Goal: Task Accomplishment & Management: Use online tool/utility

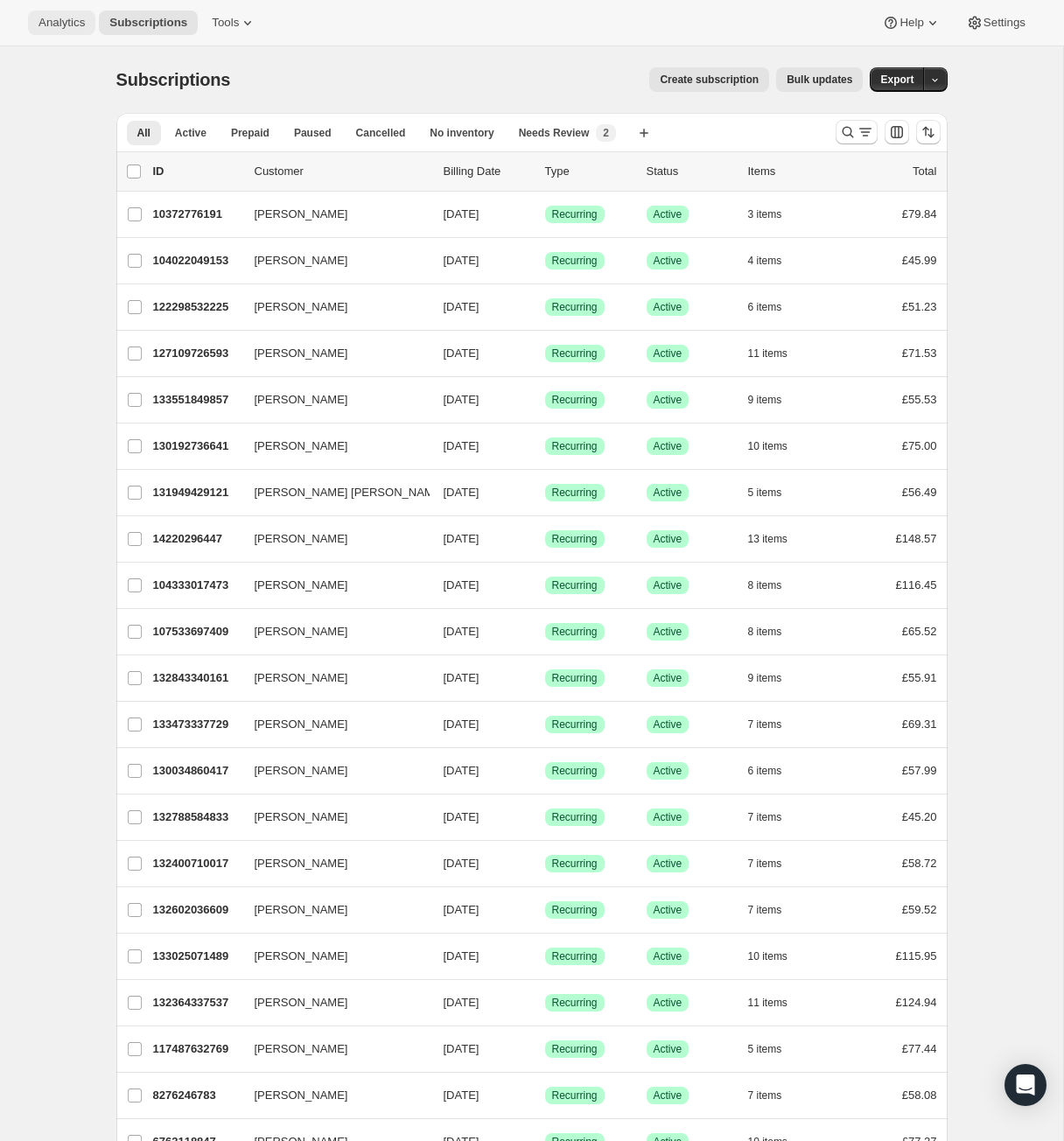
click at [84, 19] on span "Analytics" at bounding box center [62, 22] width 47 height 14
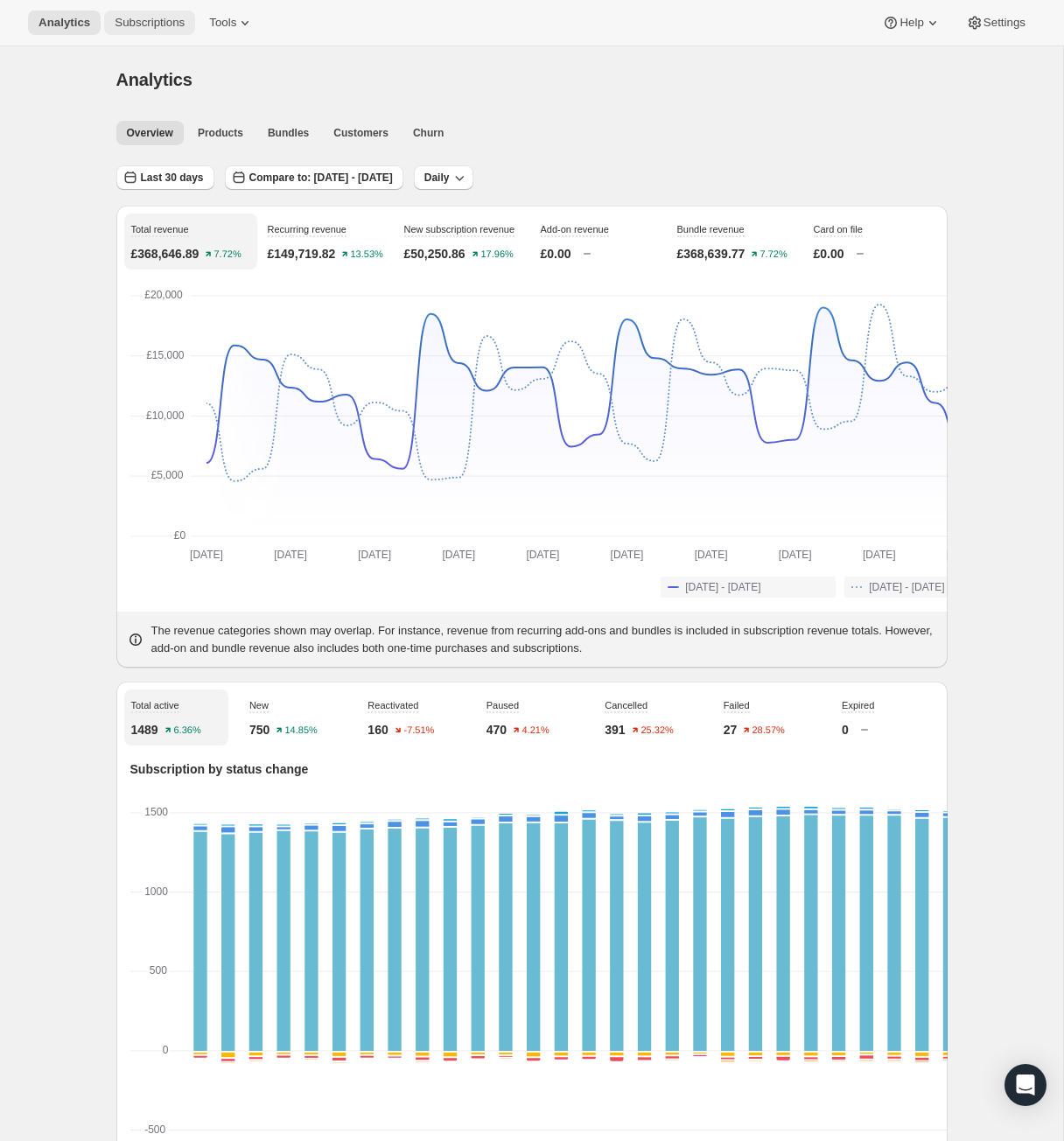
click at [184, 30] on span "Subscriptions" at bounding box center [150, 22] width 70 height 14
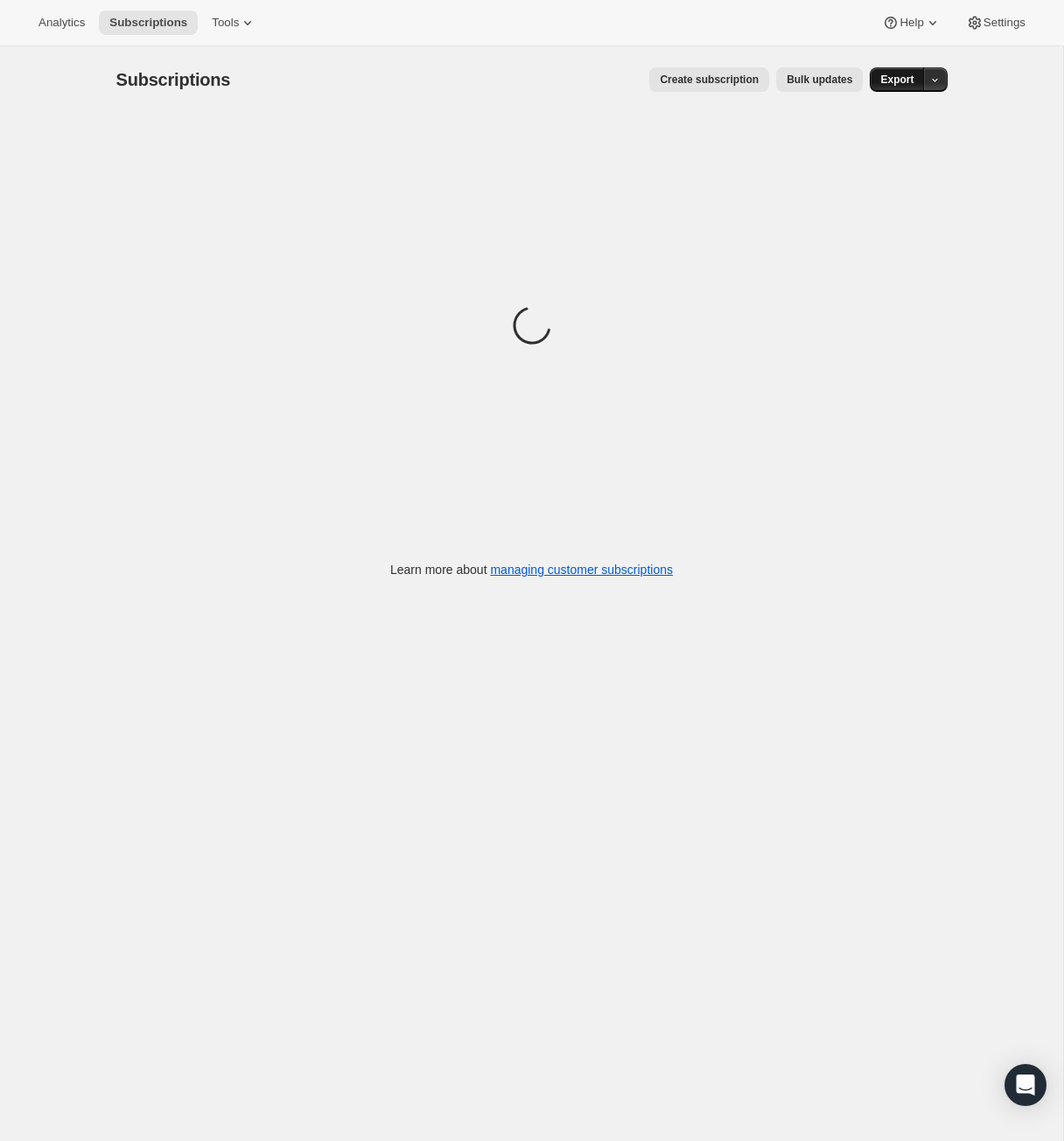
click at [914, 86] on span "Export" at bounding box center [897, 80] width 33 height 14
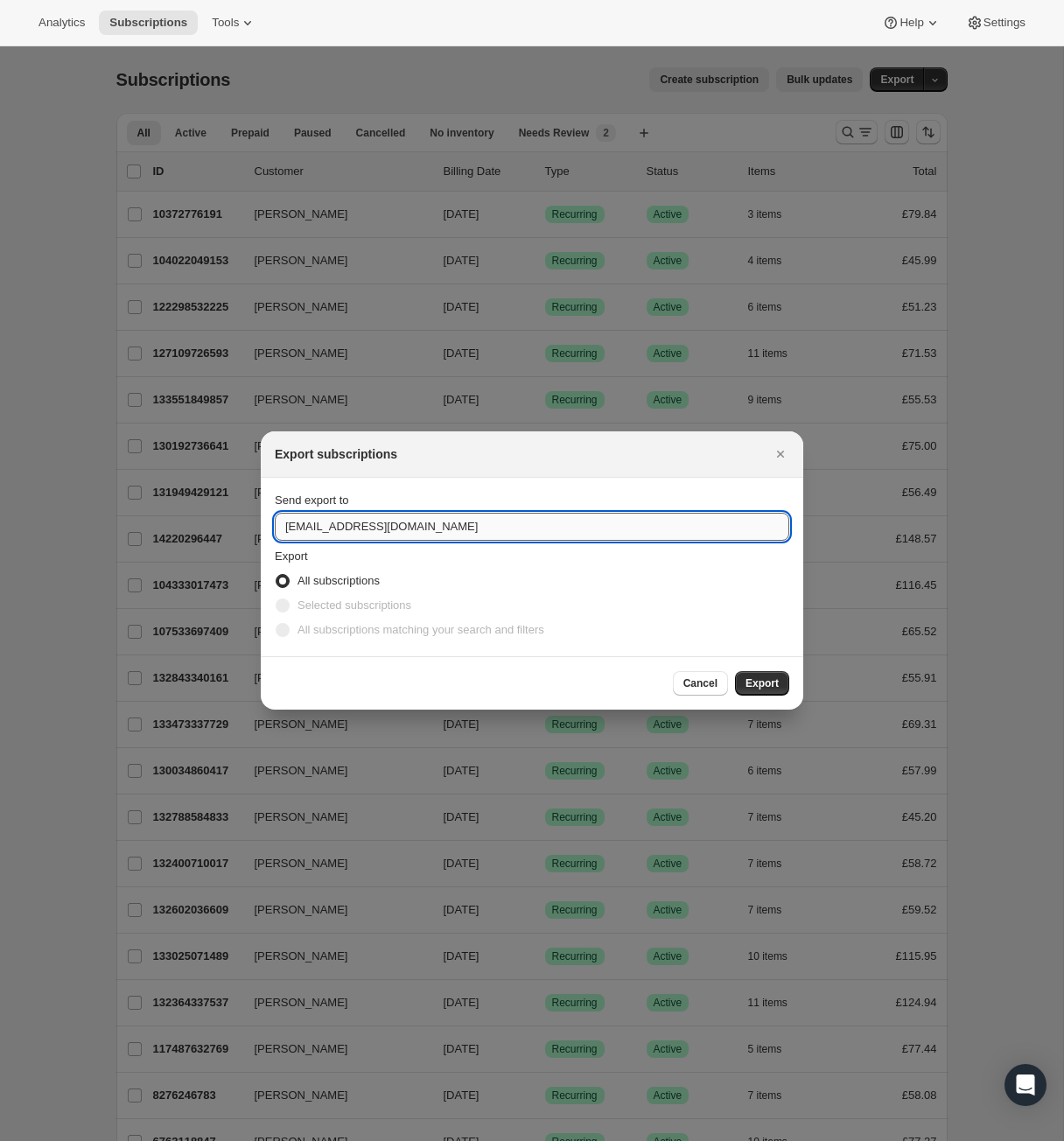
click at [285, 525] on input "[EMAIL_ADDRESS][DOMAIN_NAME]" at bounding box center [532, 526] width 515 height 28
drag, startPoint x: 288, startPoint y: 527, endPoint x: 268, endPoint y: 520, distance: 21.2
type input "[PERSON_NAME][EMAIL_ADDRESS][DOMAIN_NAME]"
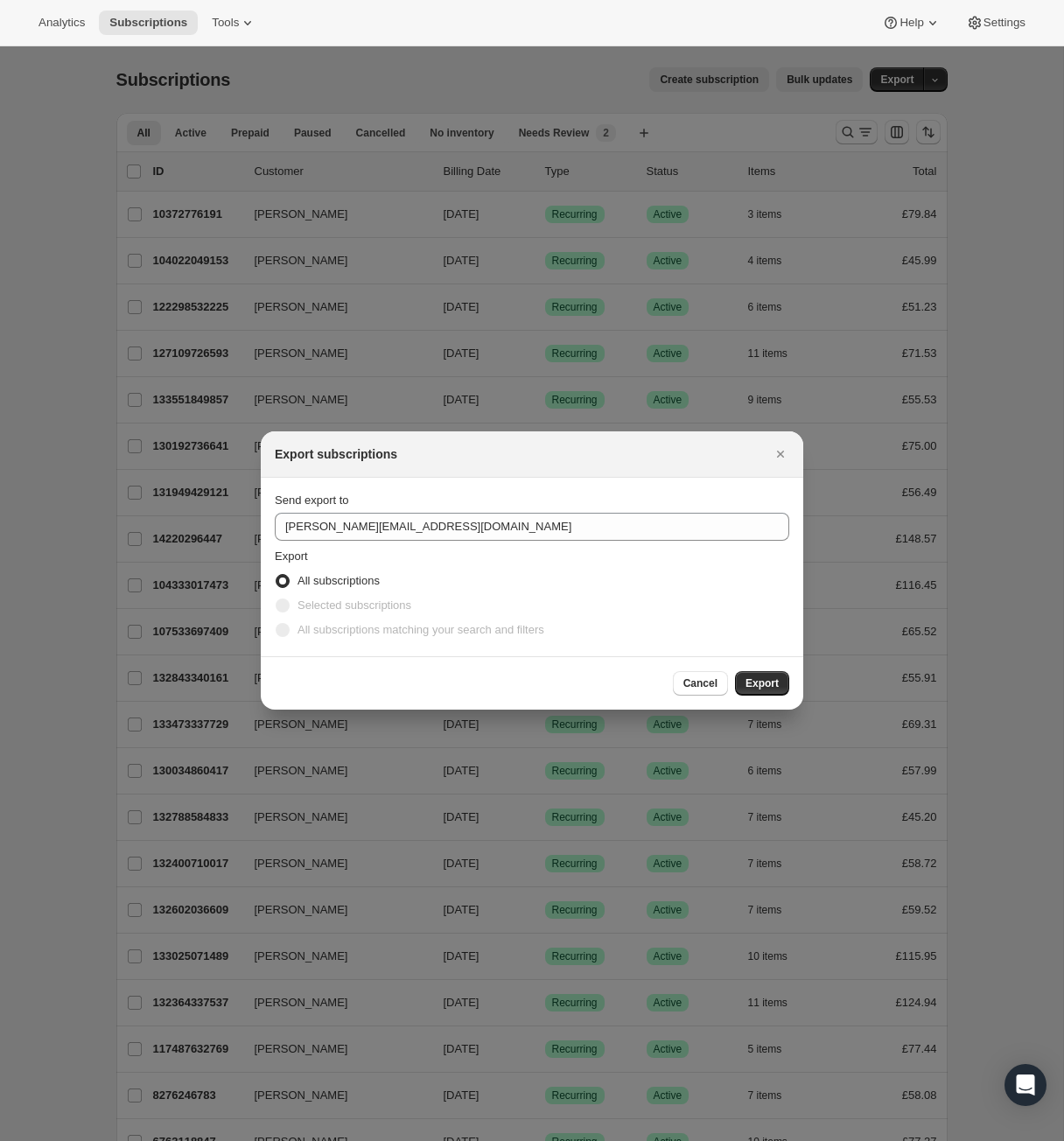
click at [794, 710] on div "Cancel Export" at bounding box center [532, 683] width 543 height 53
click at [779, 690] on span "Export" at bounding box center [762, 684] width 33 height 14
